Goal: Information Seeking & Learning: Learn about a topic

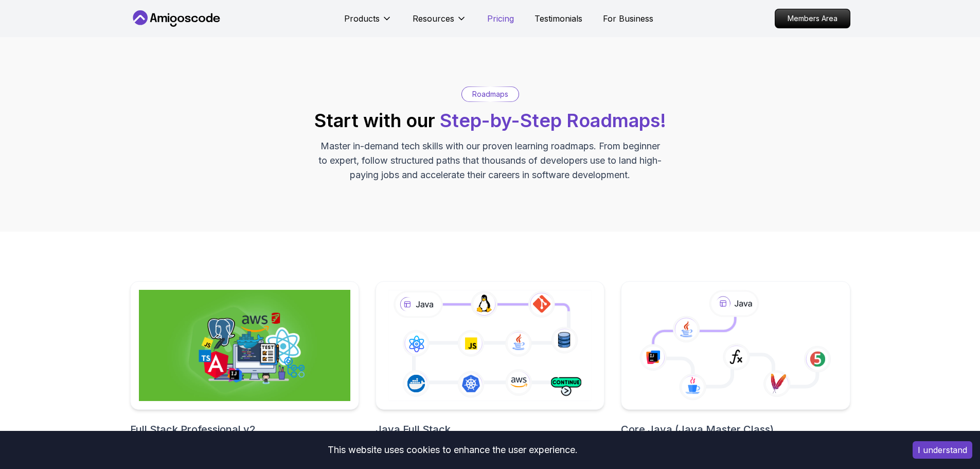
click at [501, 18] on p "Pricing" at bounding box center [500, 18] width 27 height 12
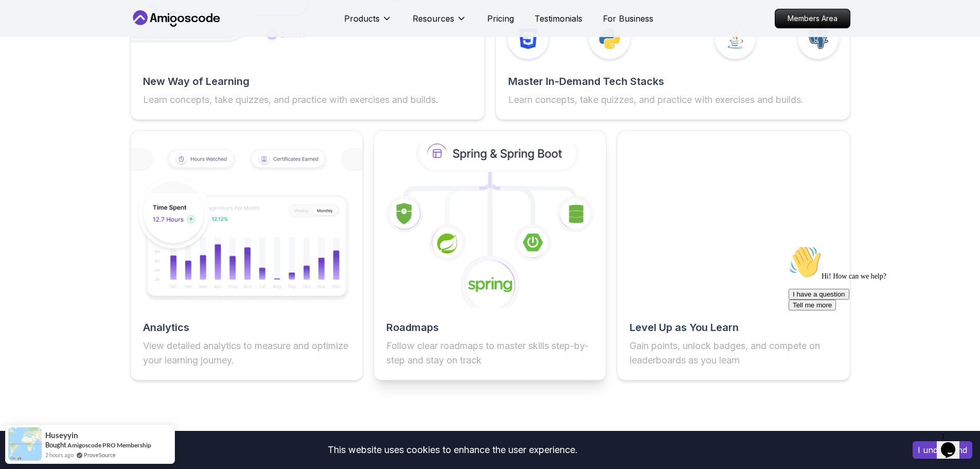
scroll to position [1687, 0]
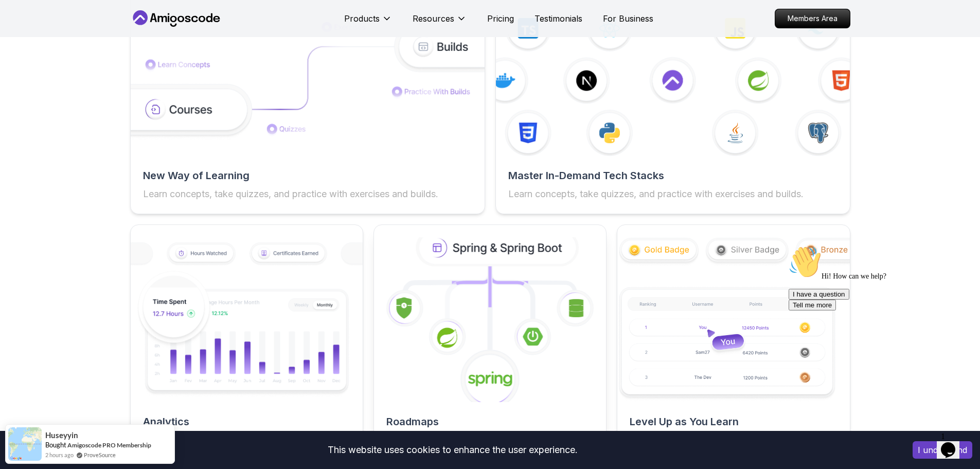
click at [504, 239] on icon at bounding box center [497, 247] width 157 height 33
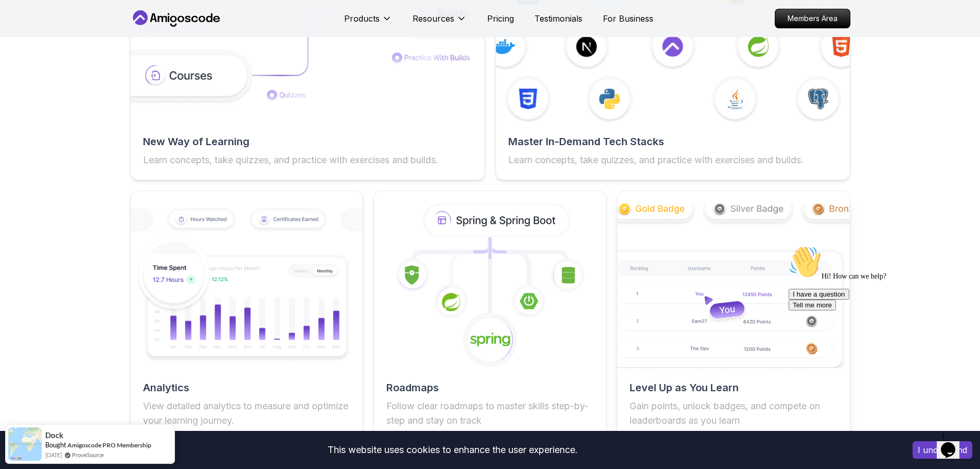
scroll to position [1739, 0]
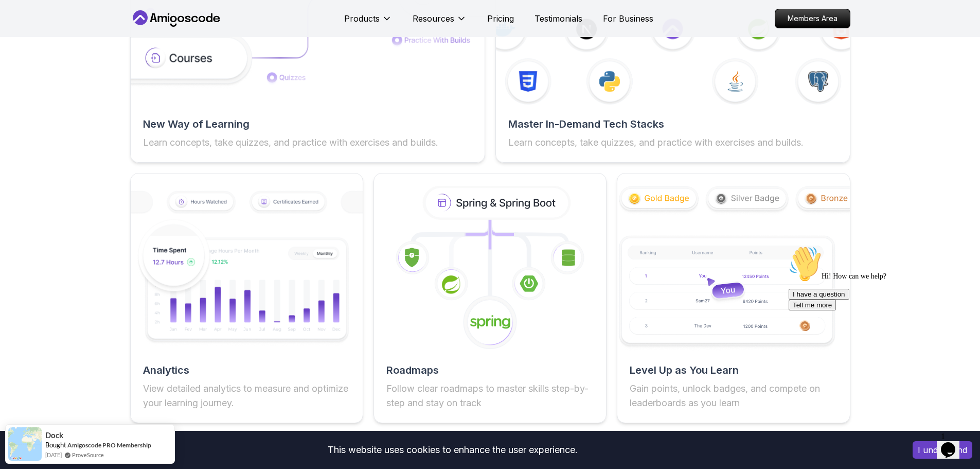
click at [954, 445] on icon "Chat widget" at bounding box center [948, 449] width 14 height 15
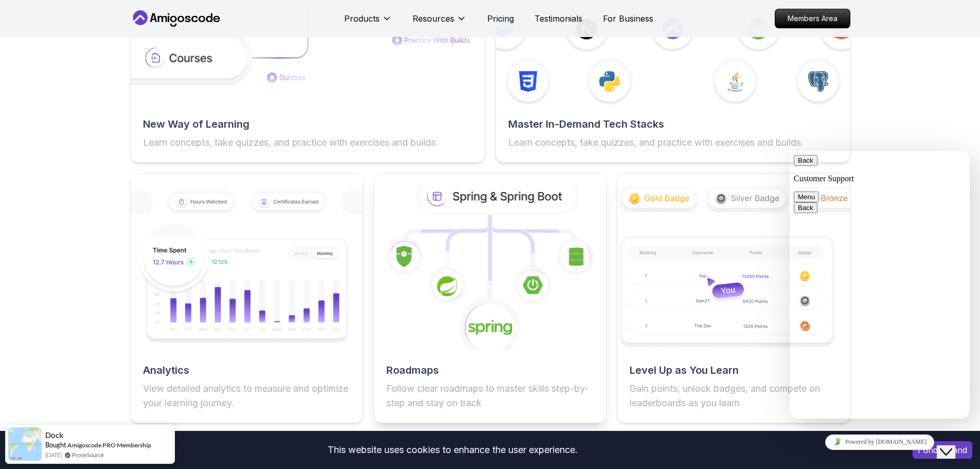
click at [466, 192] on icon at bounding box center [497, 196] width 157 height 33
click at [417, 363] on h2 "Roadmaps" at bounding box center [489, 370] width 207 height 14
click at [451, 276] on image at bounding box center [447, 286] width 20 height 20
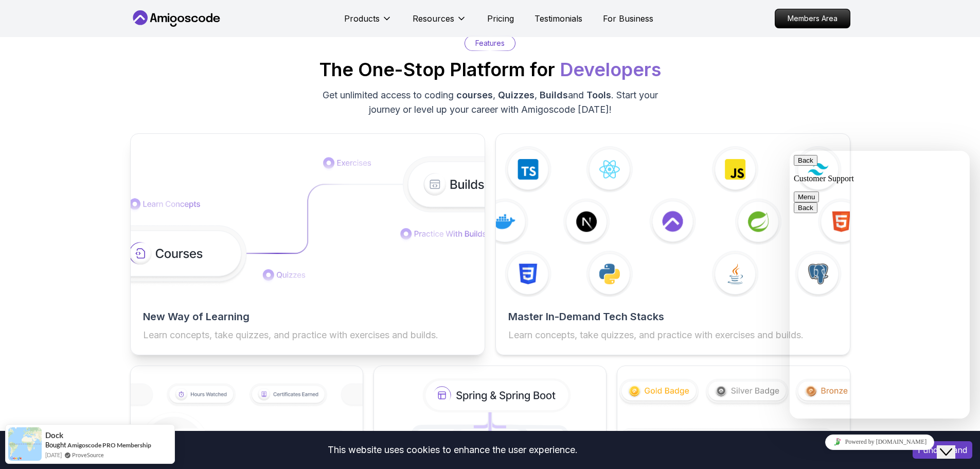
scroll to position [1533, 0]
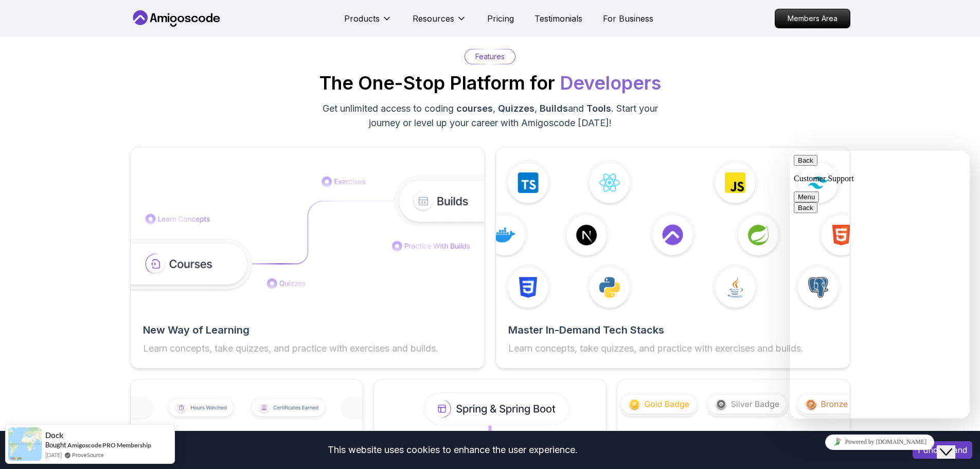
click at [436, 104] on p "Get unlimited access to coding courses , Quizzes , Builds and Tools . Start you…" at bounding box center [490, 115] width 346 height 29
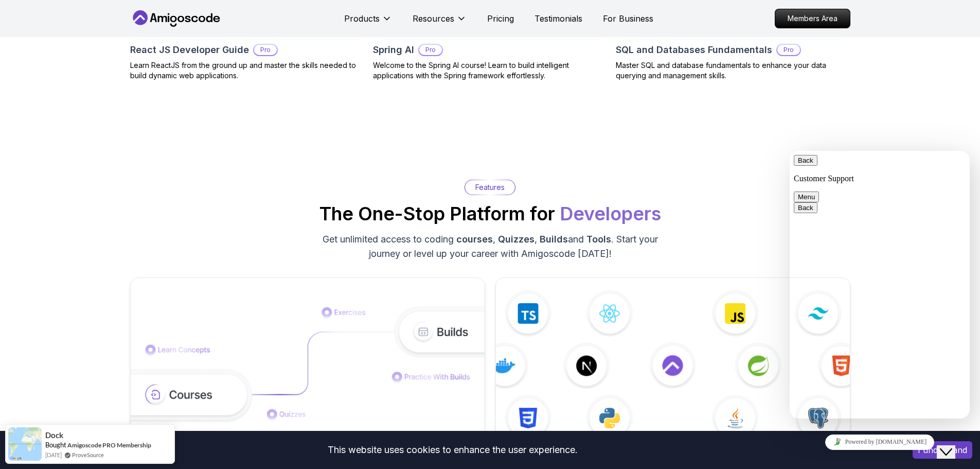
scroll to position [1379, 0]
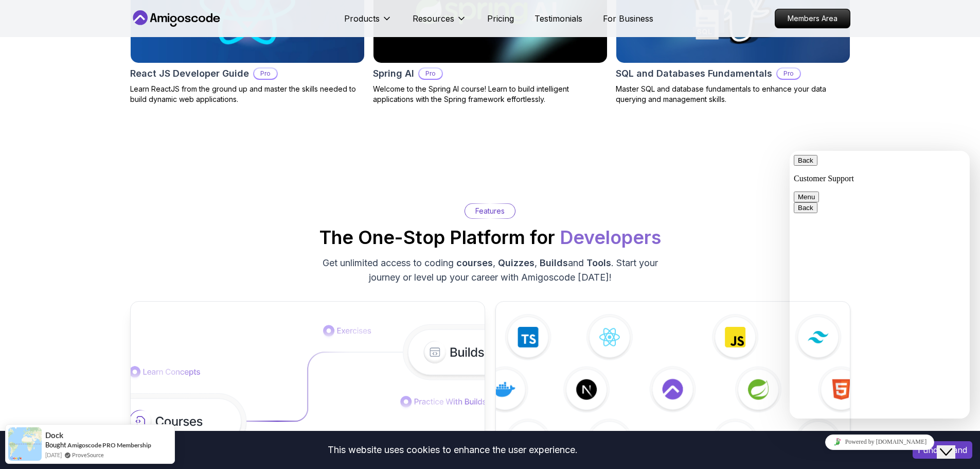
click at [245, 314] on div at bounding box center [308, 389] width 354 height 151
click at [266, 330] on img at bounding box center [307, 389] width 389 height 131
click at [267, 330] on img at bounding box center [307, 389] width 389 height 131
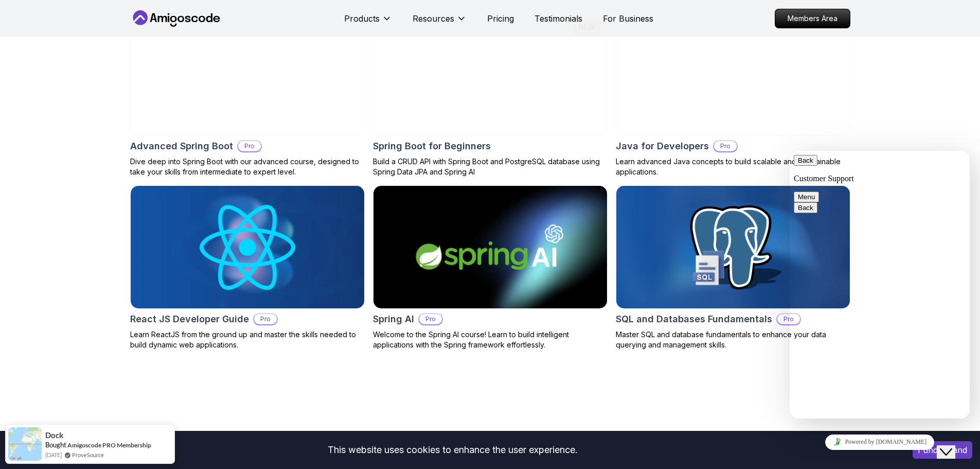
scroll to position [1130, 0]
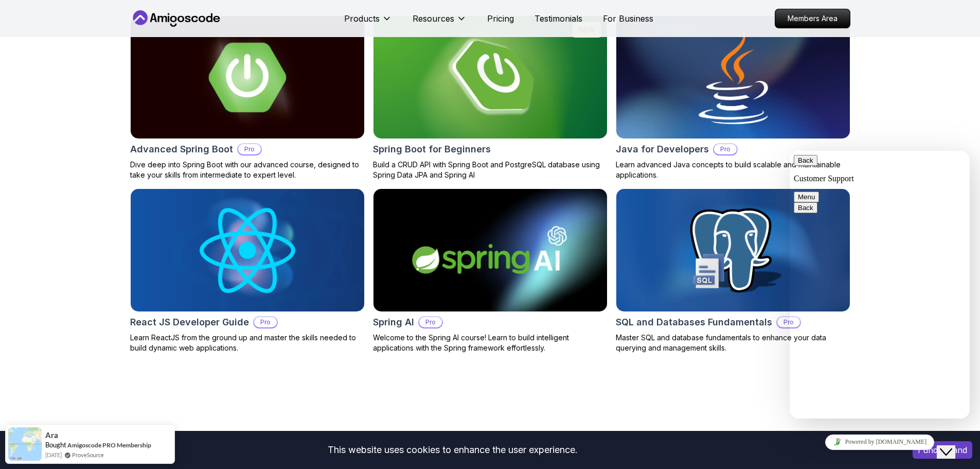
click at [464, 268] on img at bounding box center [489, 250] width 245 height 129
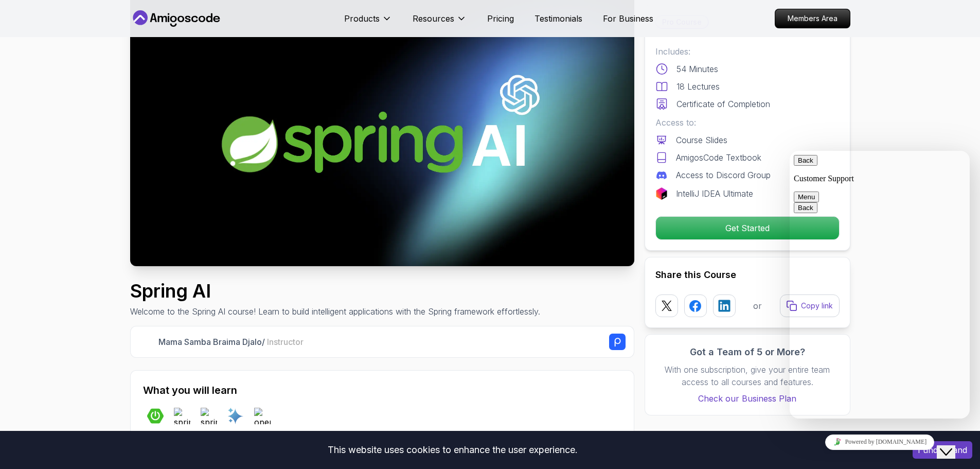
scroll to position [103, 0]
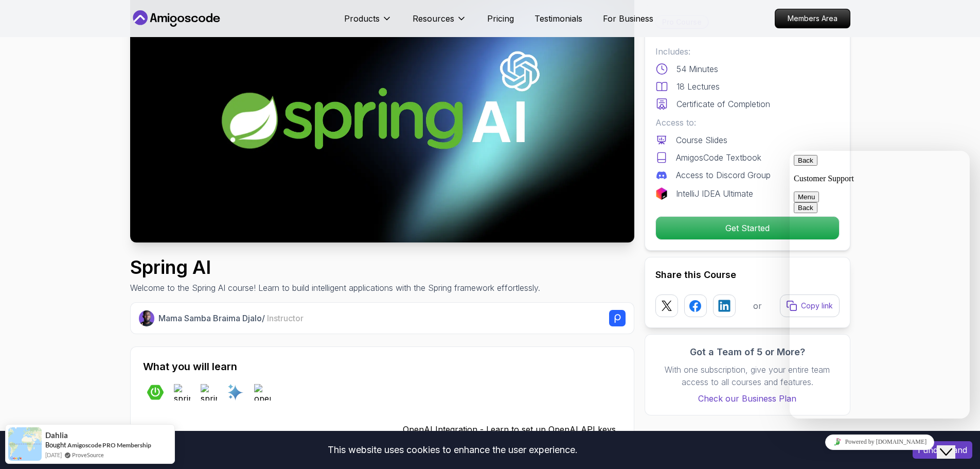
click at [808, 164] on button "Back" at bounding box center [806, 160] width 24 height 11
drag, startPoint x: 892, startPoint y: 129, endPoint x: 109, endPoint y: 3, distance: 793.4
click at [952, 445] on div "Close Chat This icon closes the chat window." at bounding box center [946, 451] width 12 height 12
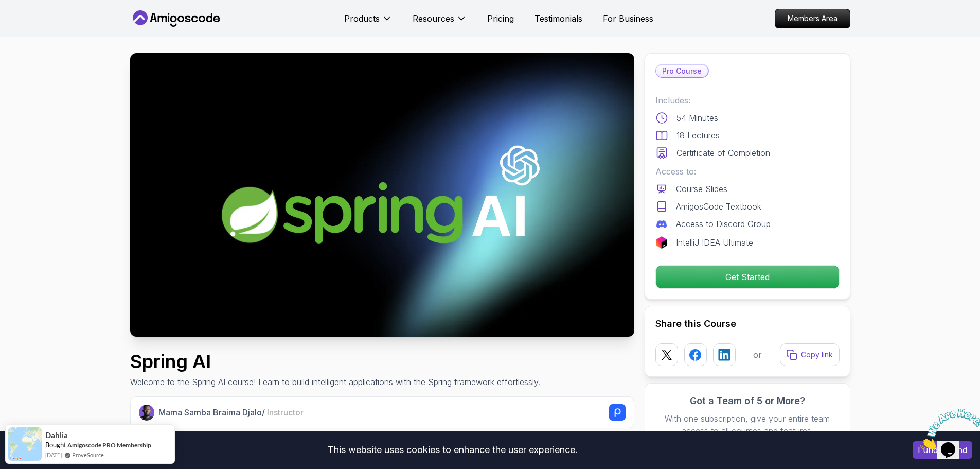
scroll to position [0, 0]
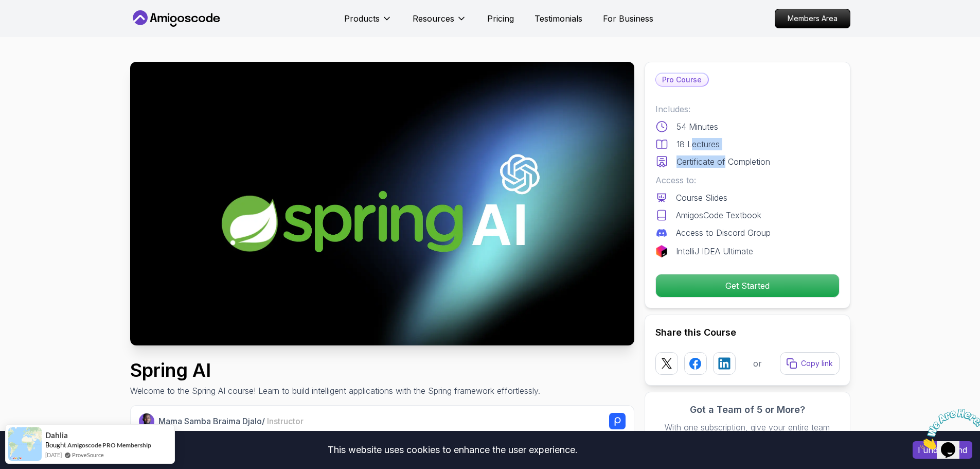
drag, startPoint x: 690, startPoint y: 150, endPoint x: 718, endPoint y: 158, distance: 29.1
click at [725, 152] on div "Includes: 54 Minutes 18 Lectures Certificate of Completion" at bounding box center [747, 135] width 184 height 65
click at [777, 183] on p "Access to:" at bounding box center [747, 180] width 184 height 12
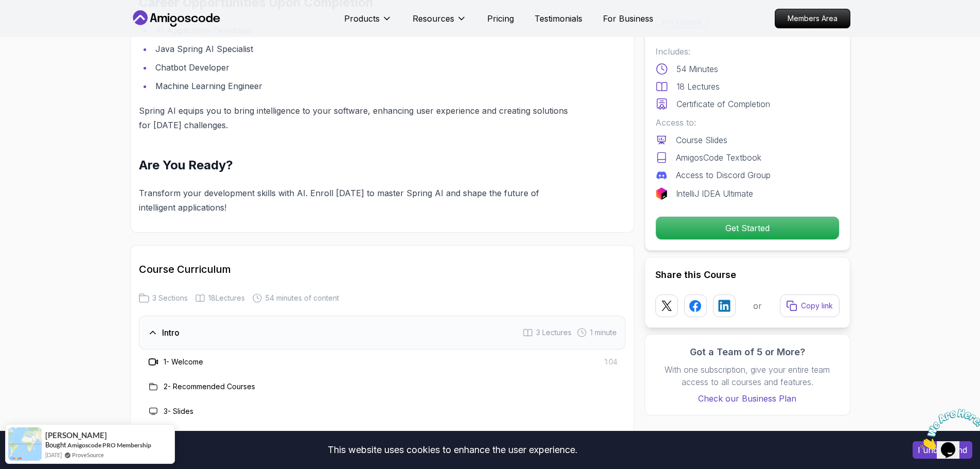
scroll to position [977, 0]
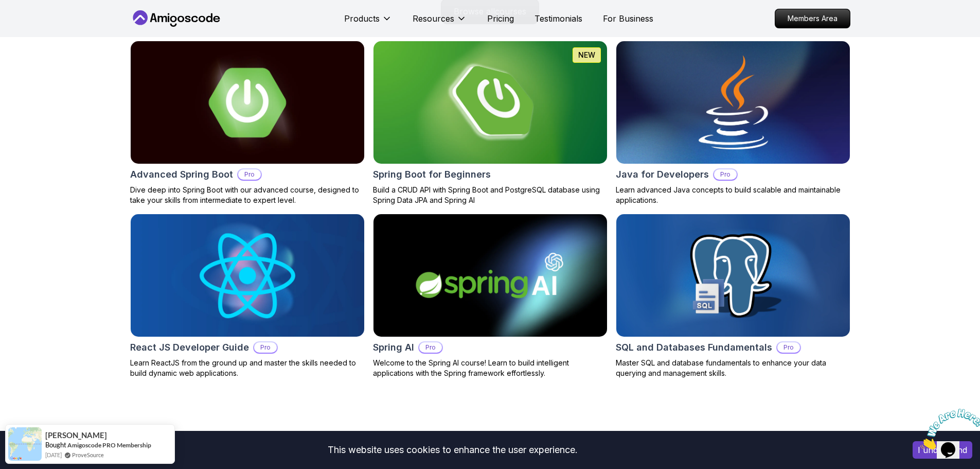
scroll to position [771, 0]
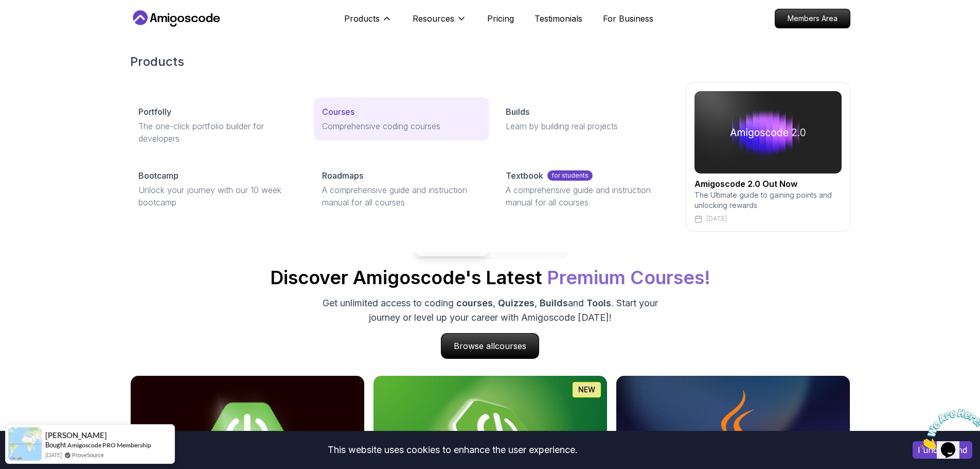
click at [367, 115] on div "Courses" at bounding box center [401, 111] width 159 height 12
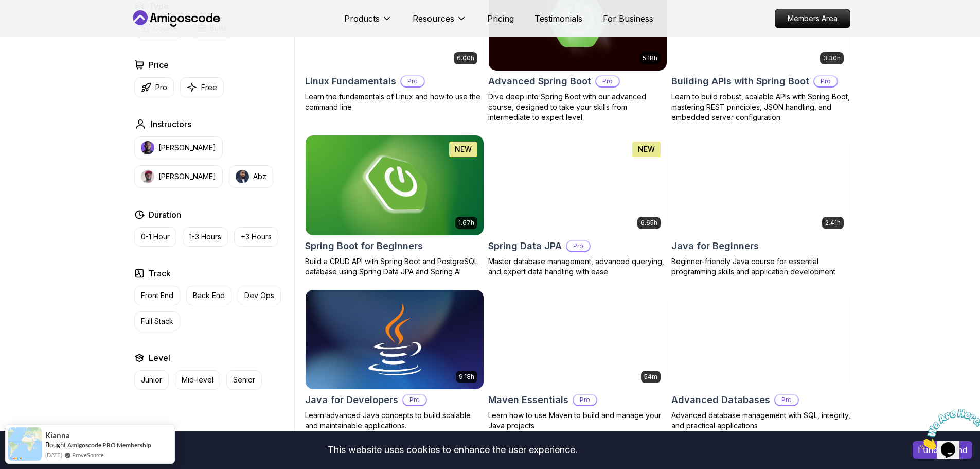
scroll to position [360, 0]
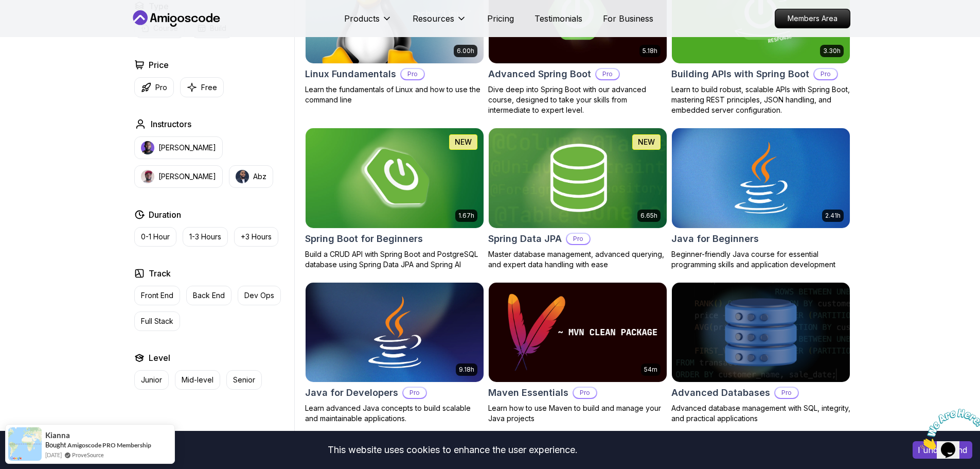
click at [437, 234] on div "Spring Boot for Beginners" at bounding box center [394, 238] width 179 height 14
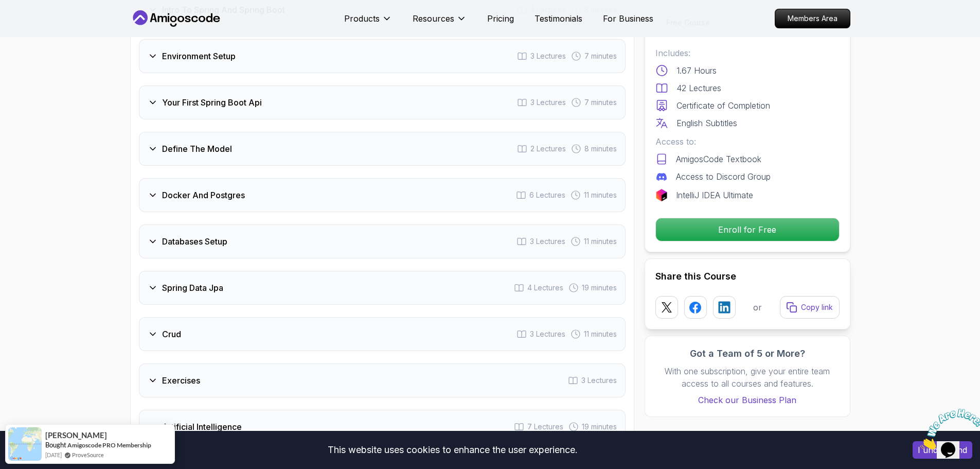
scroll to position [1492, 0]
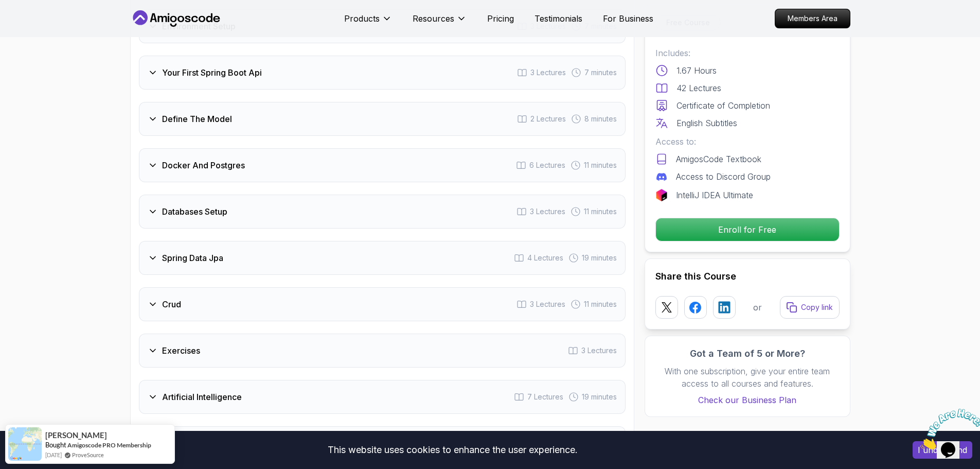
click at [244, 159] on h3 "Docker And Postgres" at bounding box center [203, 165] width 83 height 12
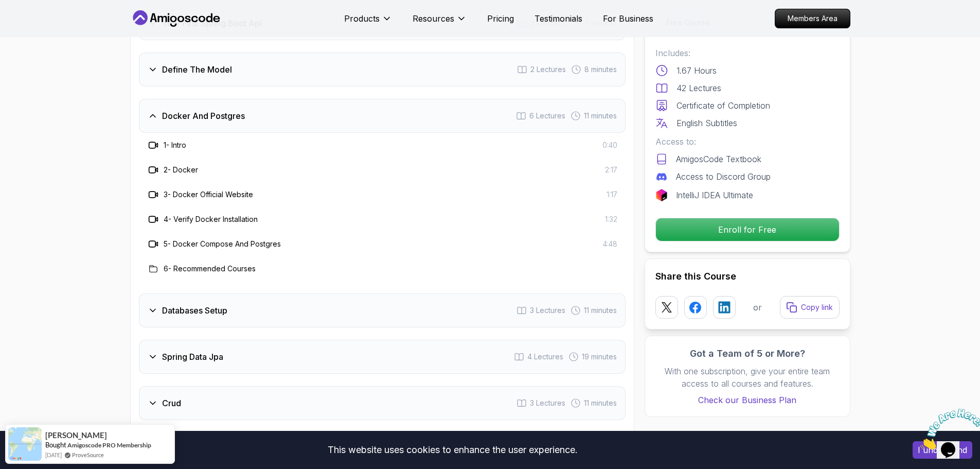
scroll to position [1442, 0]
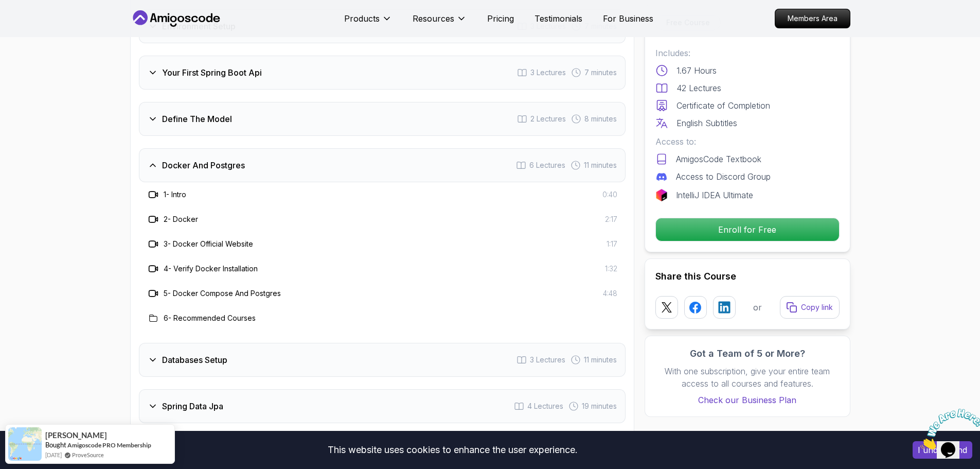
click at [244, 159] on h3 "Docker And Postgres" at bounding box center [203, 165] width 83 height 12
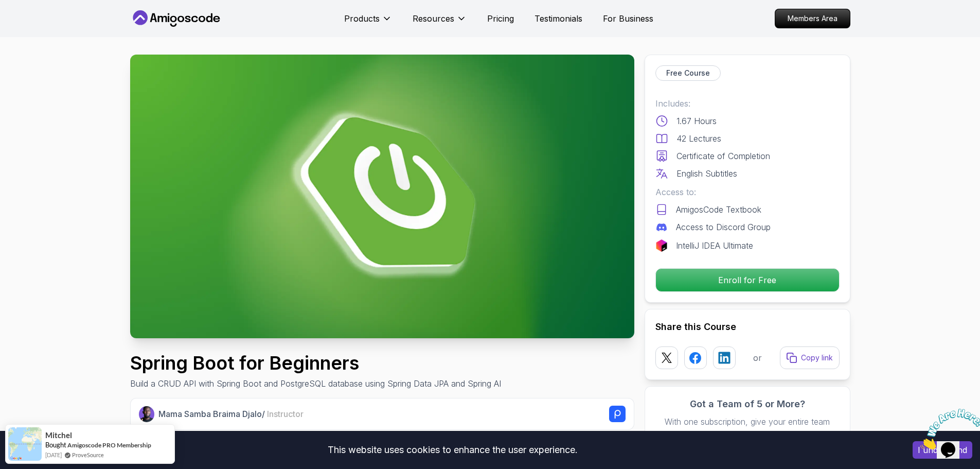
scroll to position [0, 0]
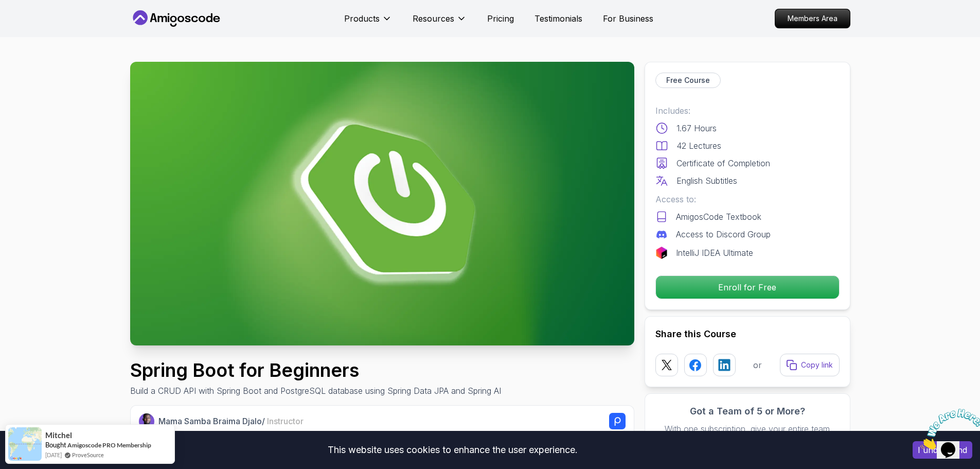
drag, startPoint x: 110, startPoint y: 205, endPoint x: 123, endPoint y: 205, distance: 13.4
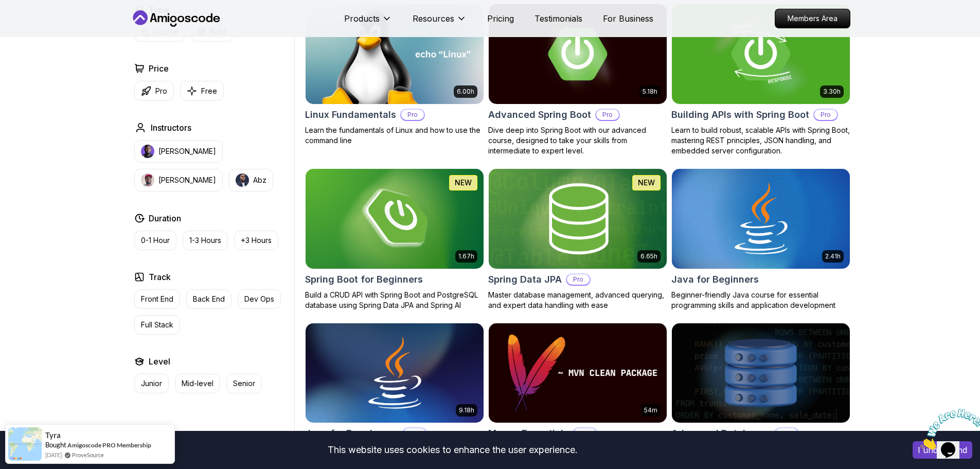
scroll to position [309, 0]
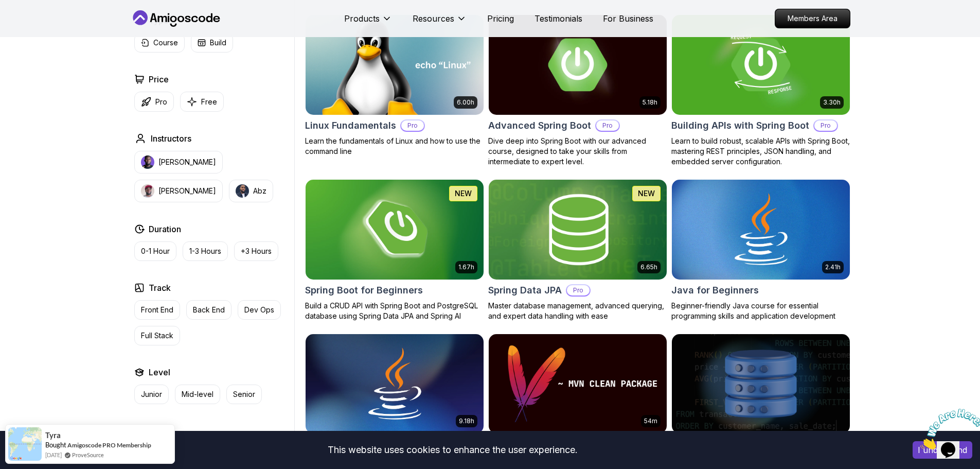
click at [632, 237] on img at bounding box center [577, 229] width 187 height 104
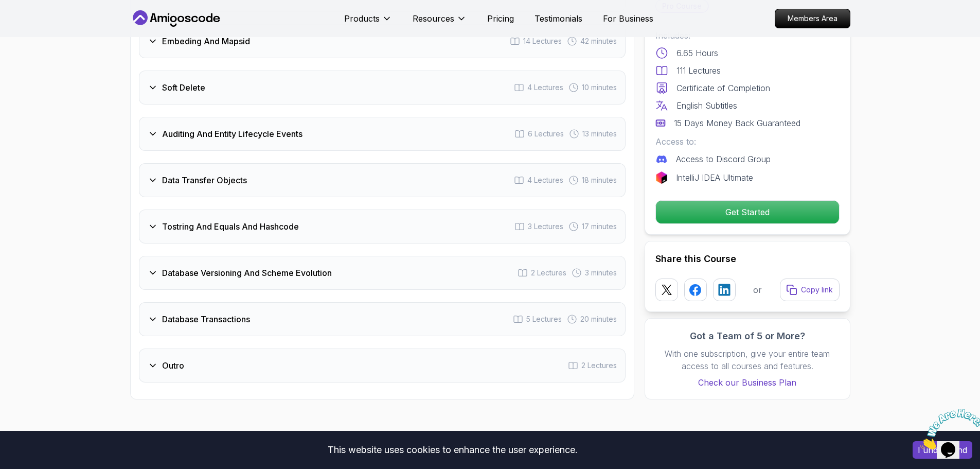
scroll to position [2006, 0]
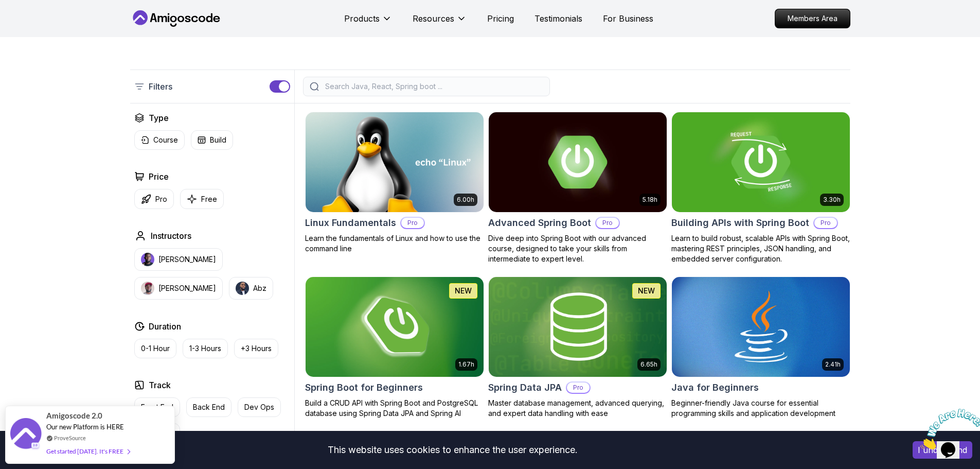
scroll to position [206, 0]
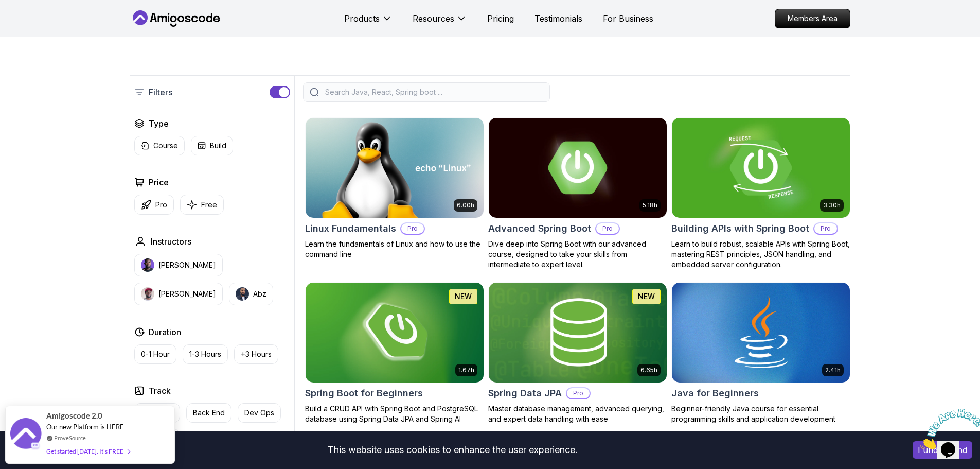
click at [703, 181] on img at bounding box center [760, 167] width 187 height 104
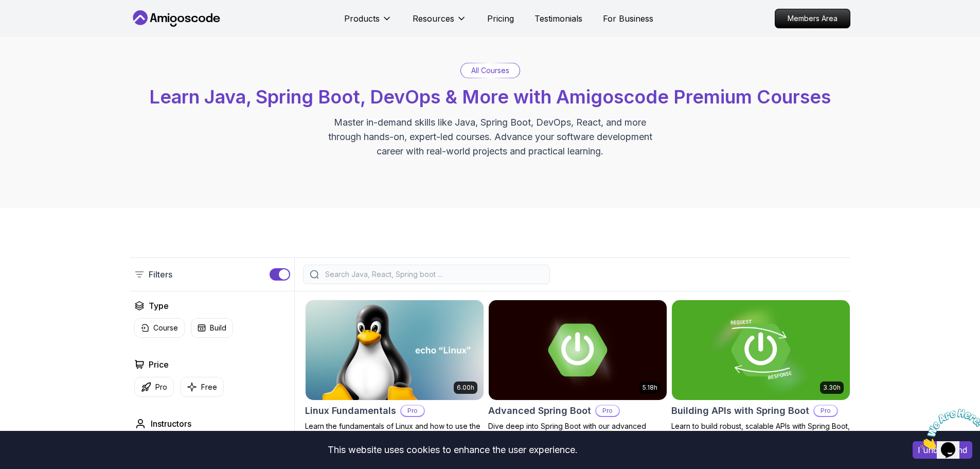
scroll to position [206, 0]
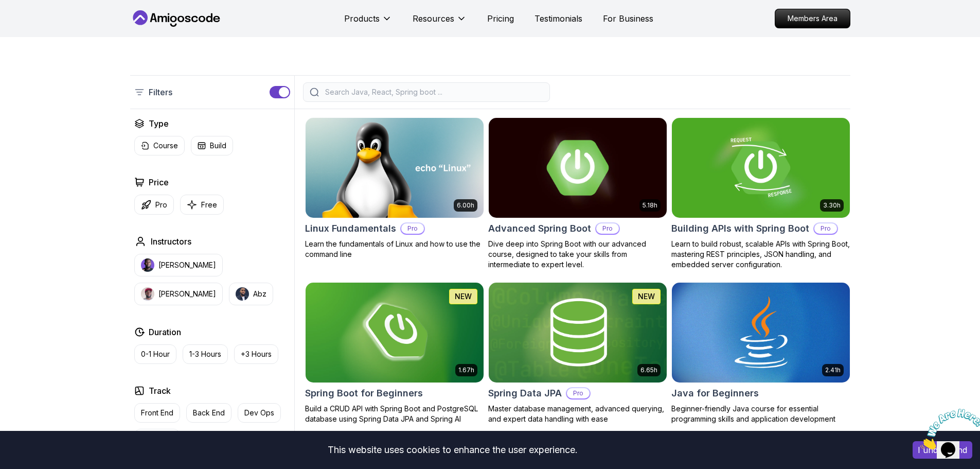
click at [572, 190] on img at bounding box center [577, 167] width 187 height 104
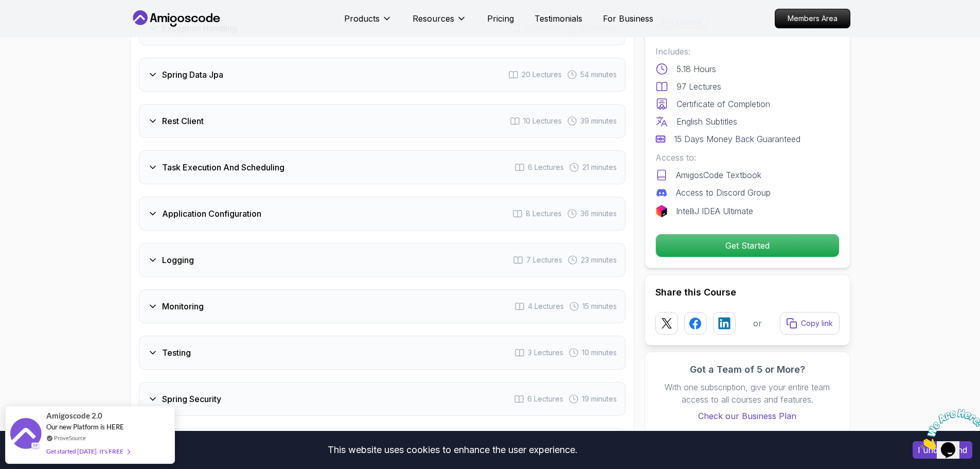
scroll to position [1543, 0]
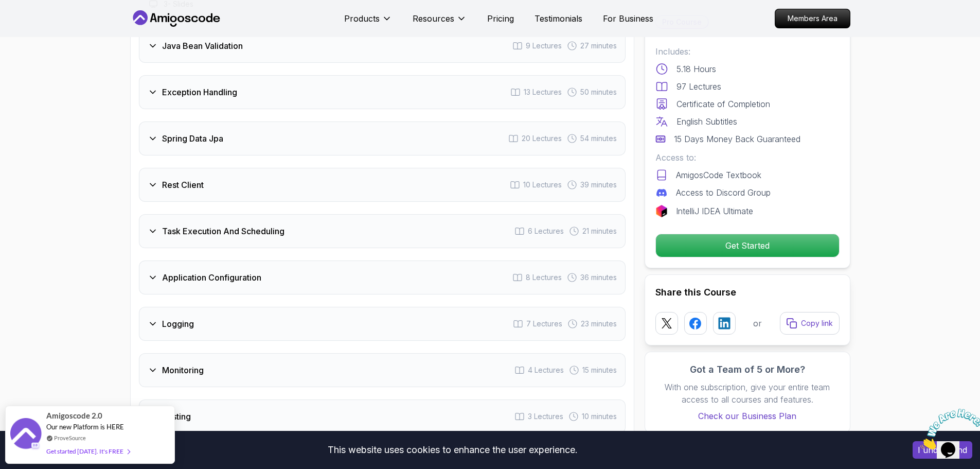
click at [315, 307] on div "Logging 7 Lectures 23 minutes" at bounding box center [382, 324] width 487 height 34
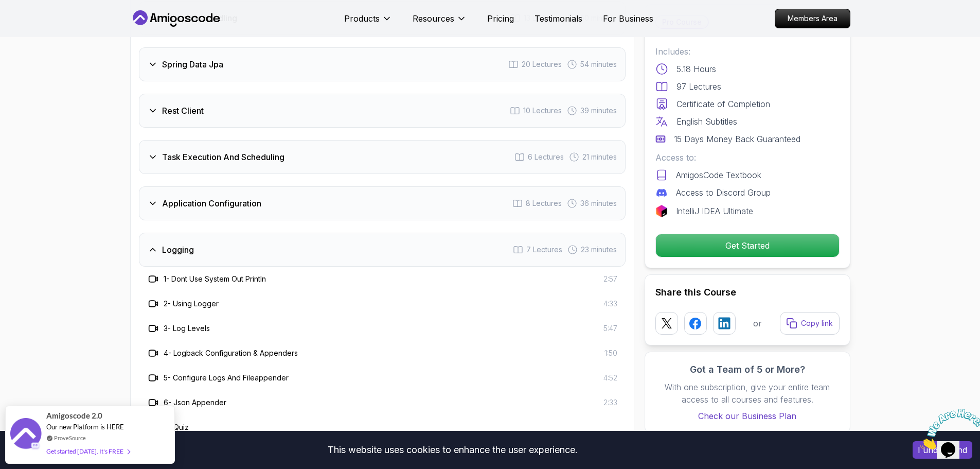
scroll to position [1469, 0]
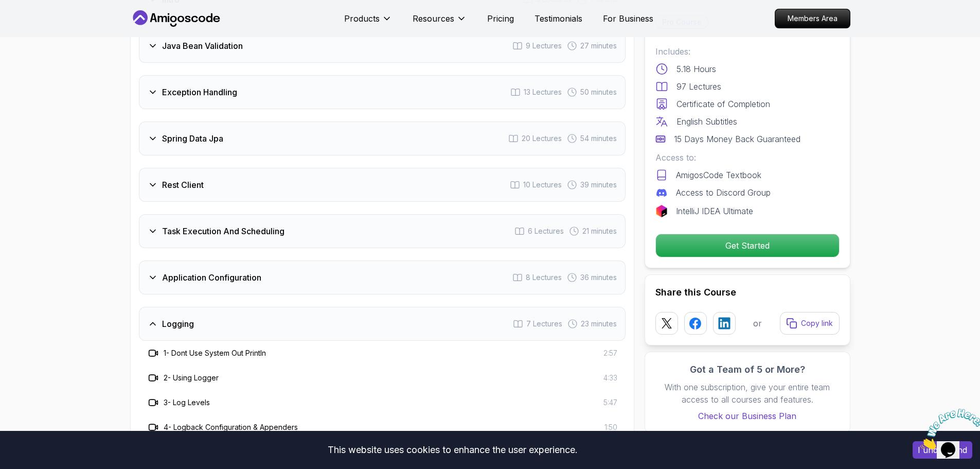
click at [315, 307] on div "Logging 7 Lectures 23 minutes" at bounding box center [382, 324] width 487 height 34
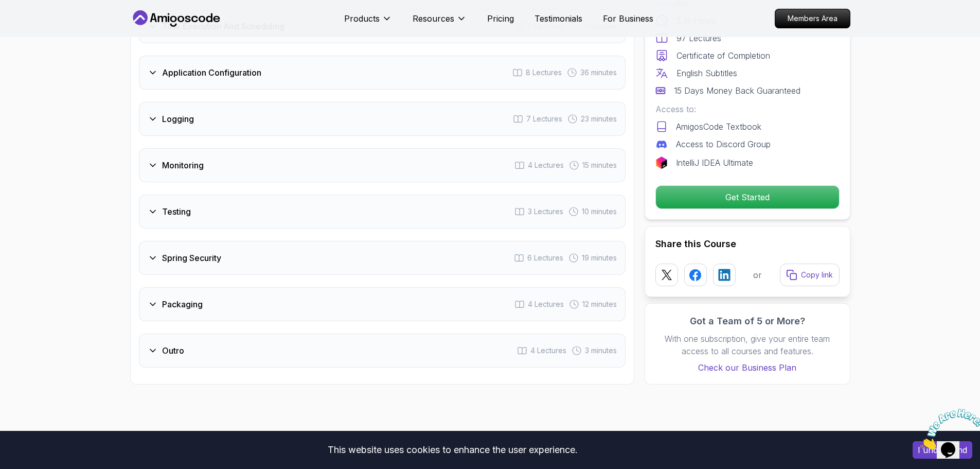
scroll to position [1675, 0]
click at [276, 286] on div "Packaging 4 Lectures 12 minutes" at bounding box center [382, 303] width 487 height 34
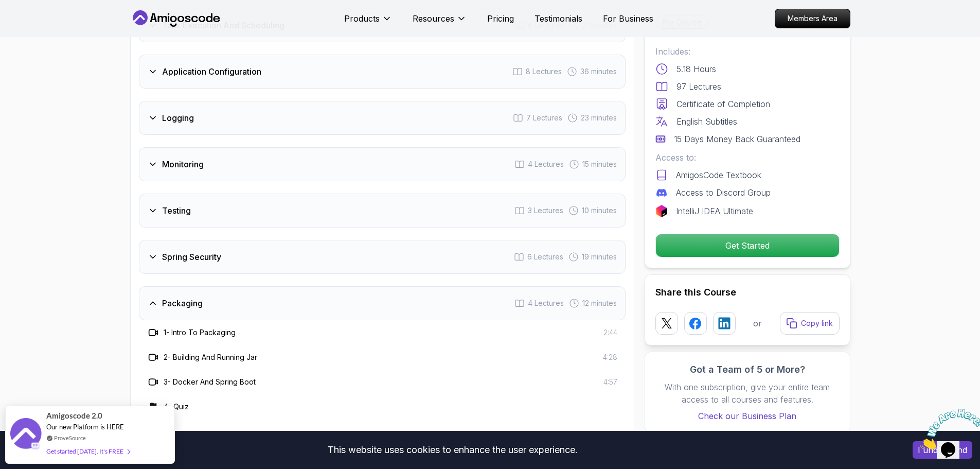
click at [276, 286] on div "Packaging 4 Lectures 12 minutes" at bounding box center [382, 303] width 487 height 34
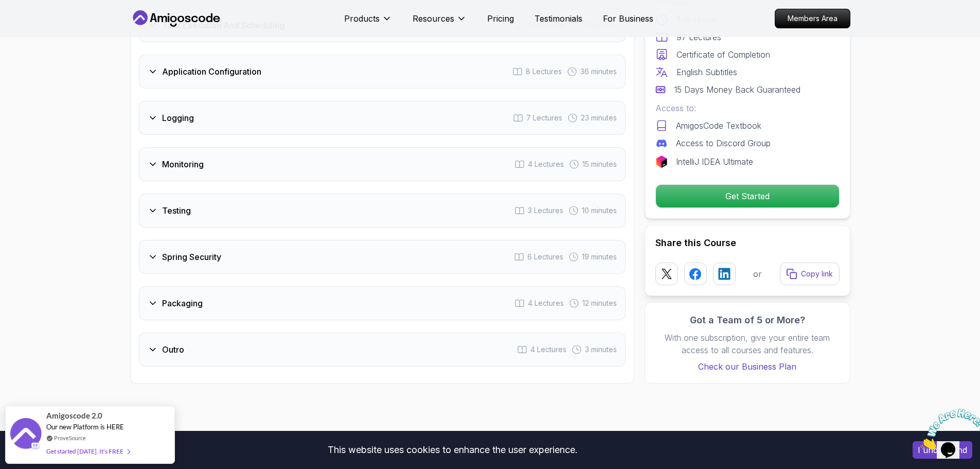
click at [231, 332] on div "Outro 4 Lectures 3 minutes" at bounding box center [382, 349] width 487 height 34
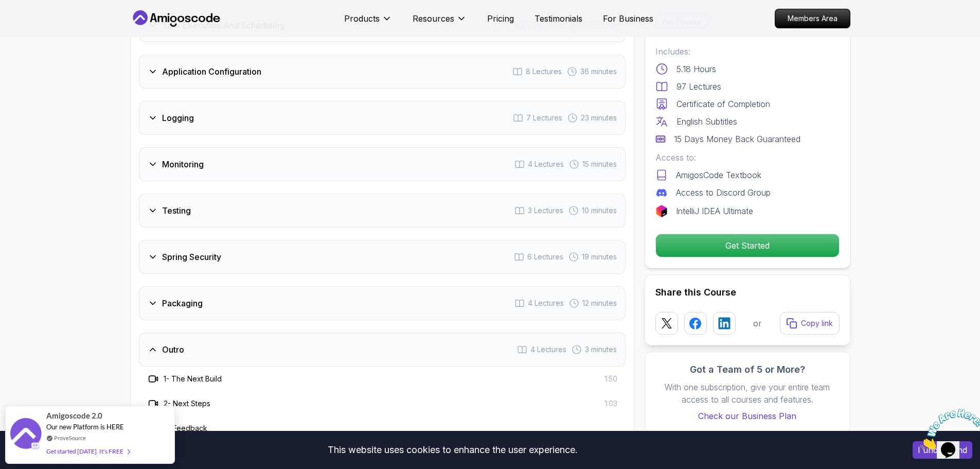
click at [231, 332] on div "Outro 4 Lectures 3 minutes" at bounding box center [382, 349] width 487 height 34
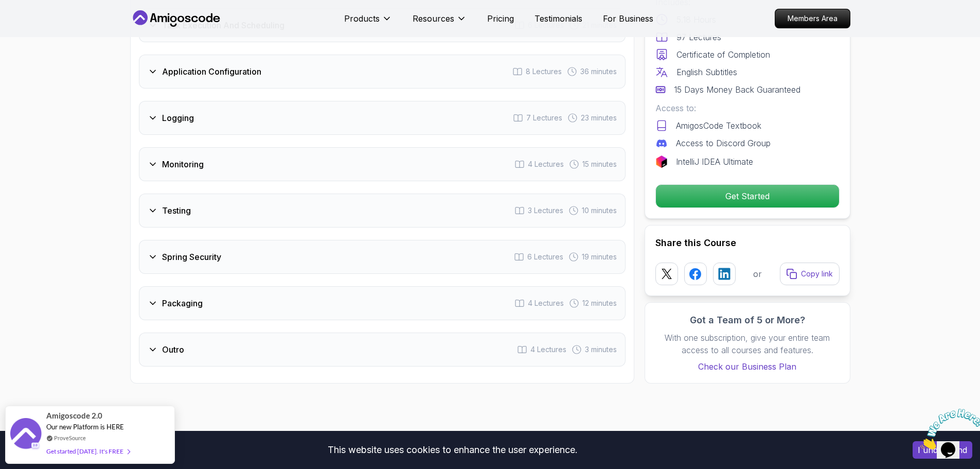
click at [319, 332] on div "Outro 4 Lectures 3 minutes" at bounding box center [382, 349] width 487 height 34
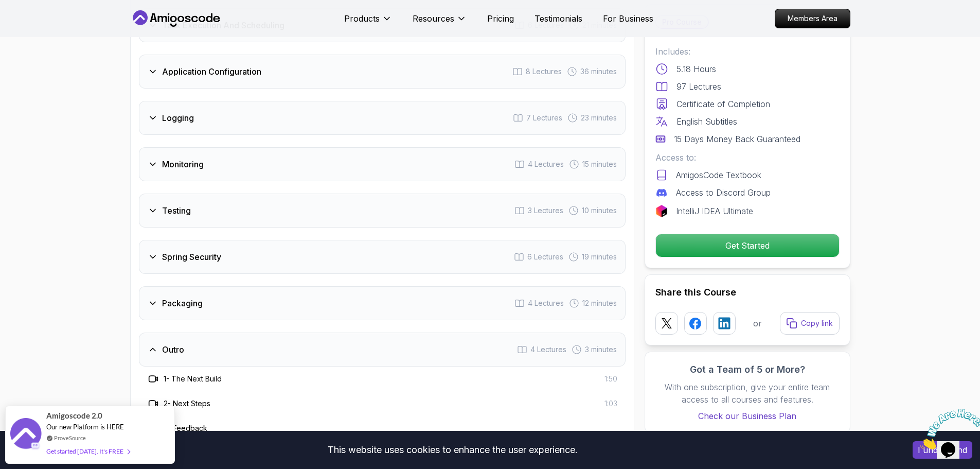
click at [319, 332] on div "Outro 4 Lectures 3 minutes" at bounding box center [382, 349] width 487 height 34
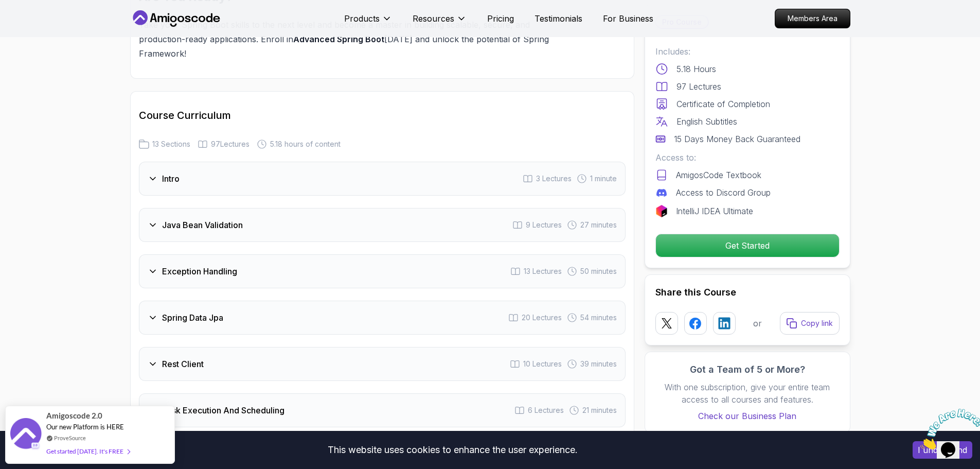
scroll to position [1263, 0]
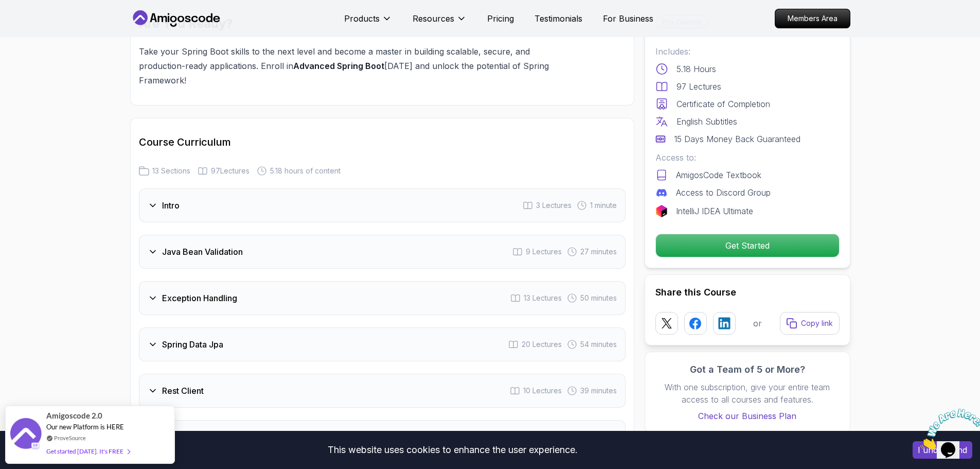
click at [450, 235] on div "Java Bean Validation 9 Lectures 27 minutes" at bounding box center [382, 252] width 487 height 34
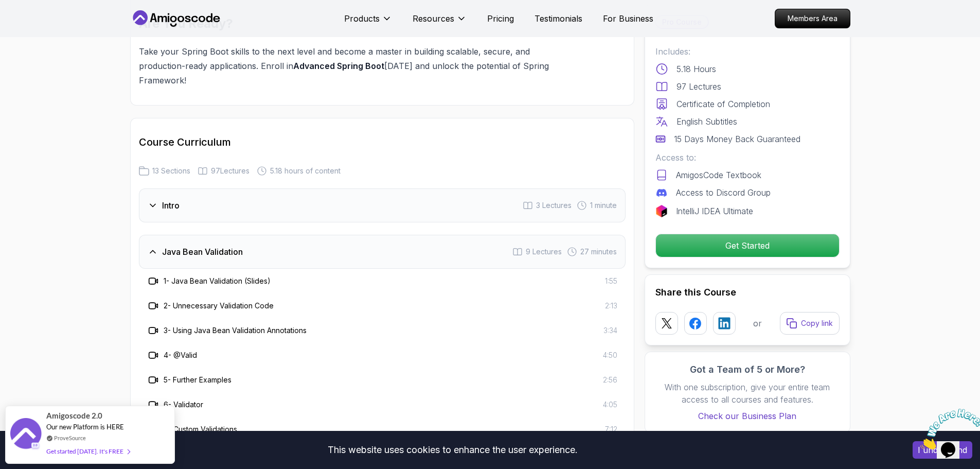
click at [450, 235] on div "Java Bean Validation 9 Lectures 27 minutes" at bounding box center [382, 252] width 487 height 34
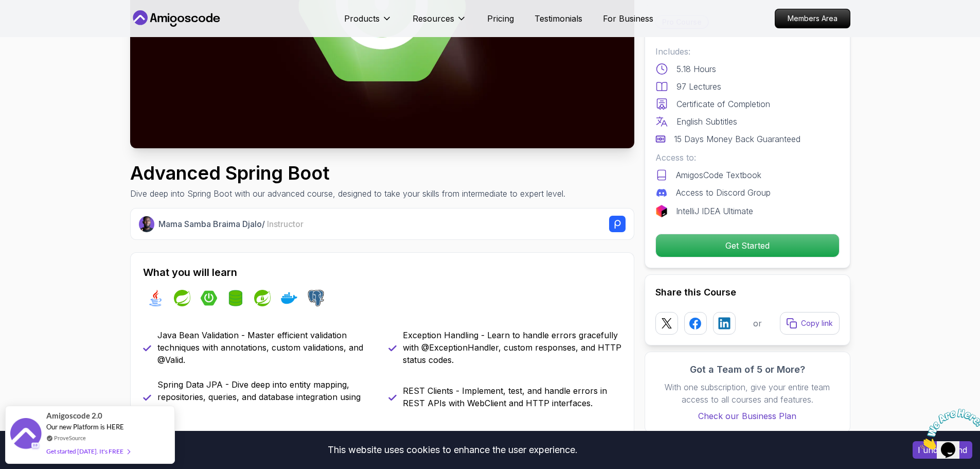
scroll to position [389, 0]
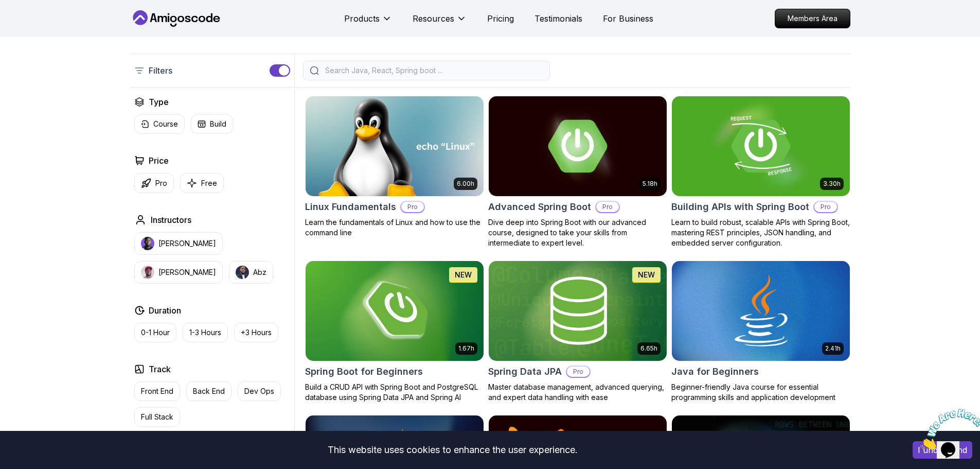
scroll to position [206, 0]
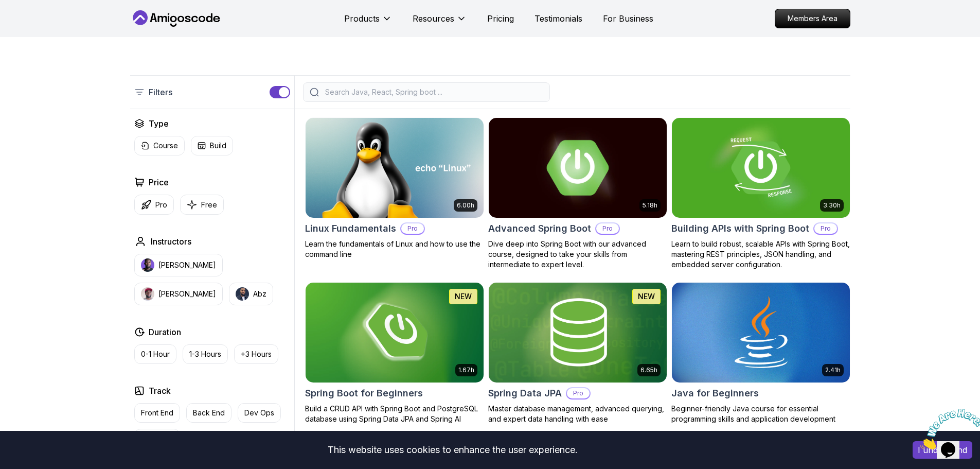
click at [604, 182] on img at bounding box center [577, 167] width 187 height 104
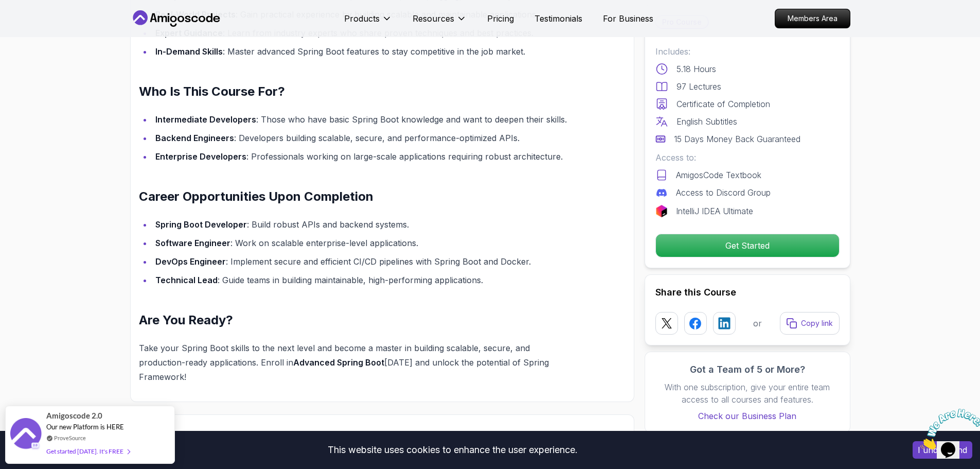
scroll to position [977, 0]
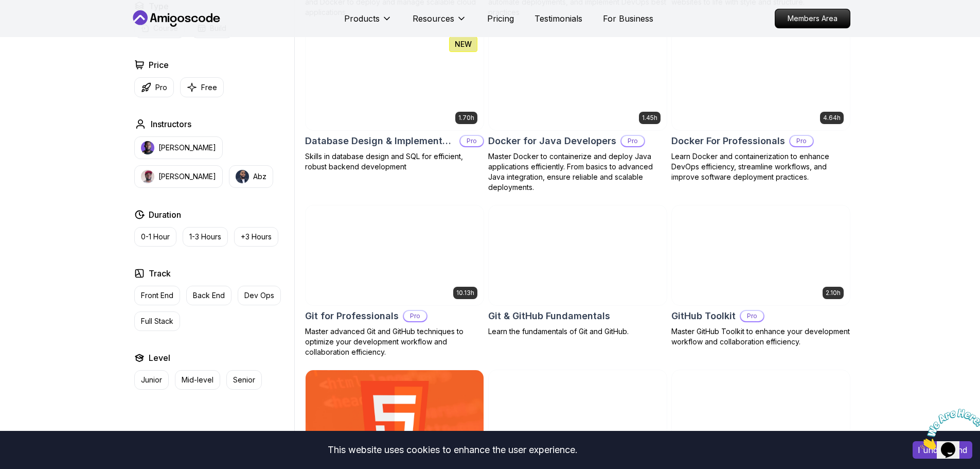
scroll to position [977, 0]
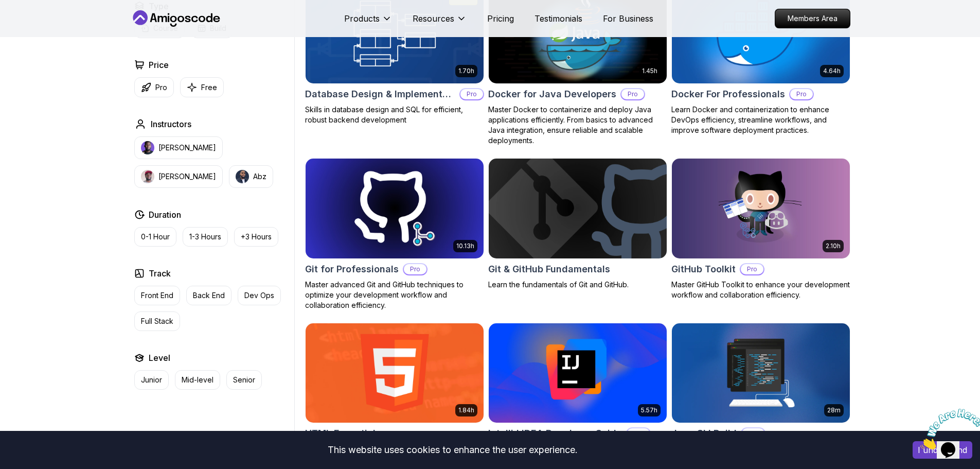
click at [562, 111] on p "Master Docker to containerize and deploy Java applications efficiently. From ba…" at bounding box center [577, 124] width 179 height 41
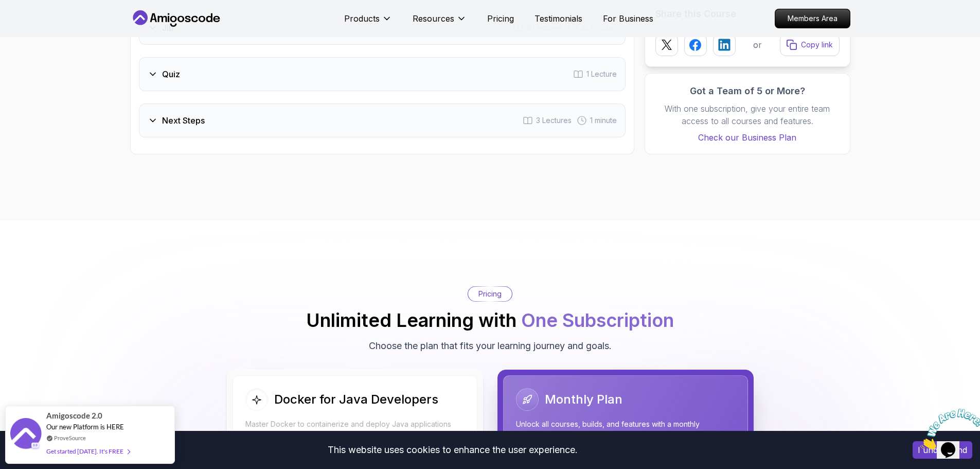
scroll to position [1749, 0]
